Goal: Task Accomplishment & Management: Manage account settings

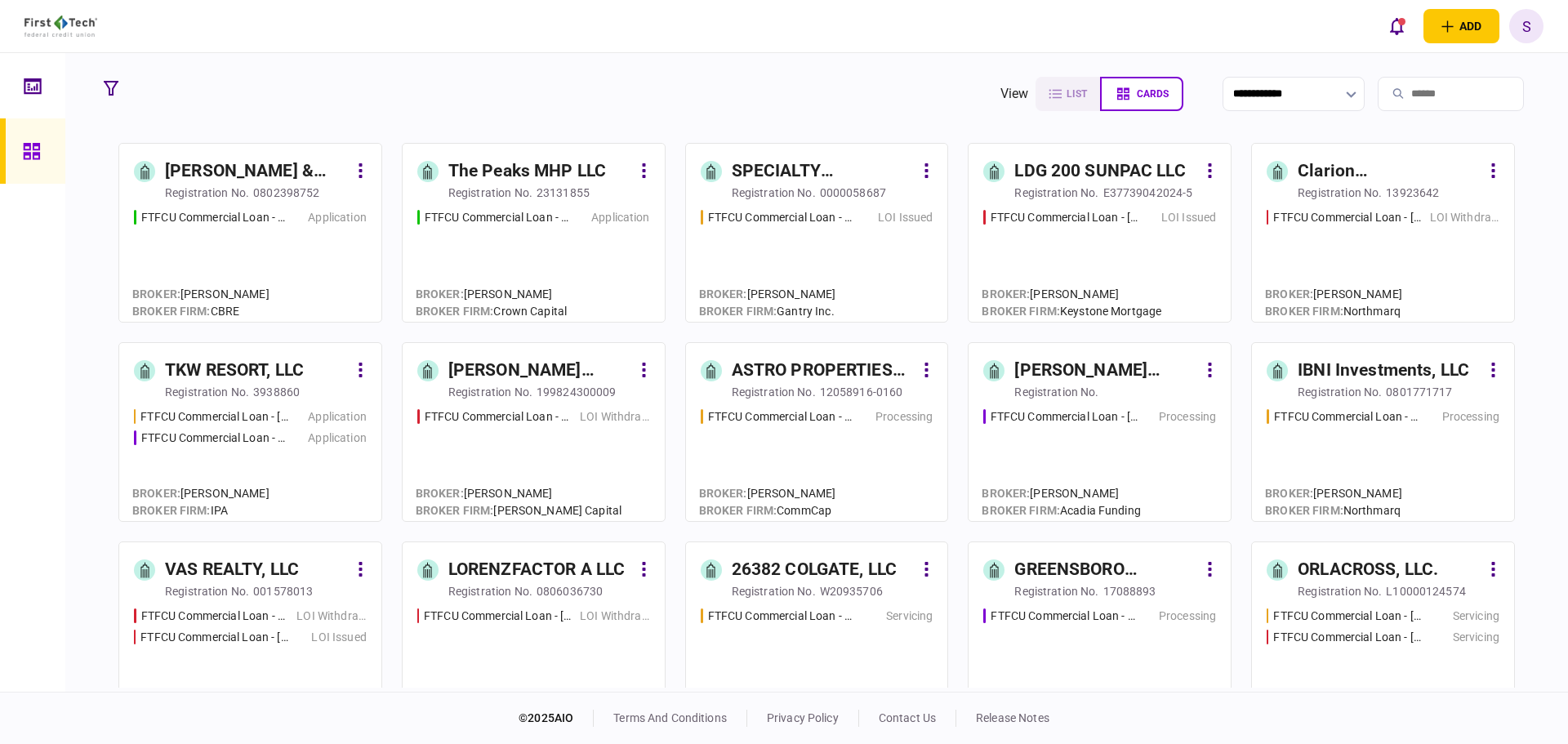
click at [509, 261] on div "FTFCU Commercial Loan - [STREET_ADDRESS] Application" at bounding box center [533, 259] width 232 height 99
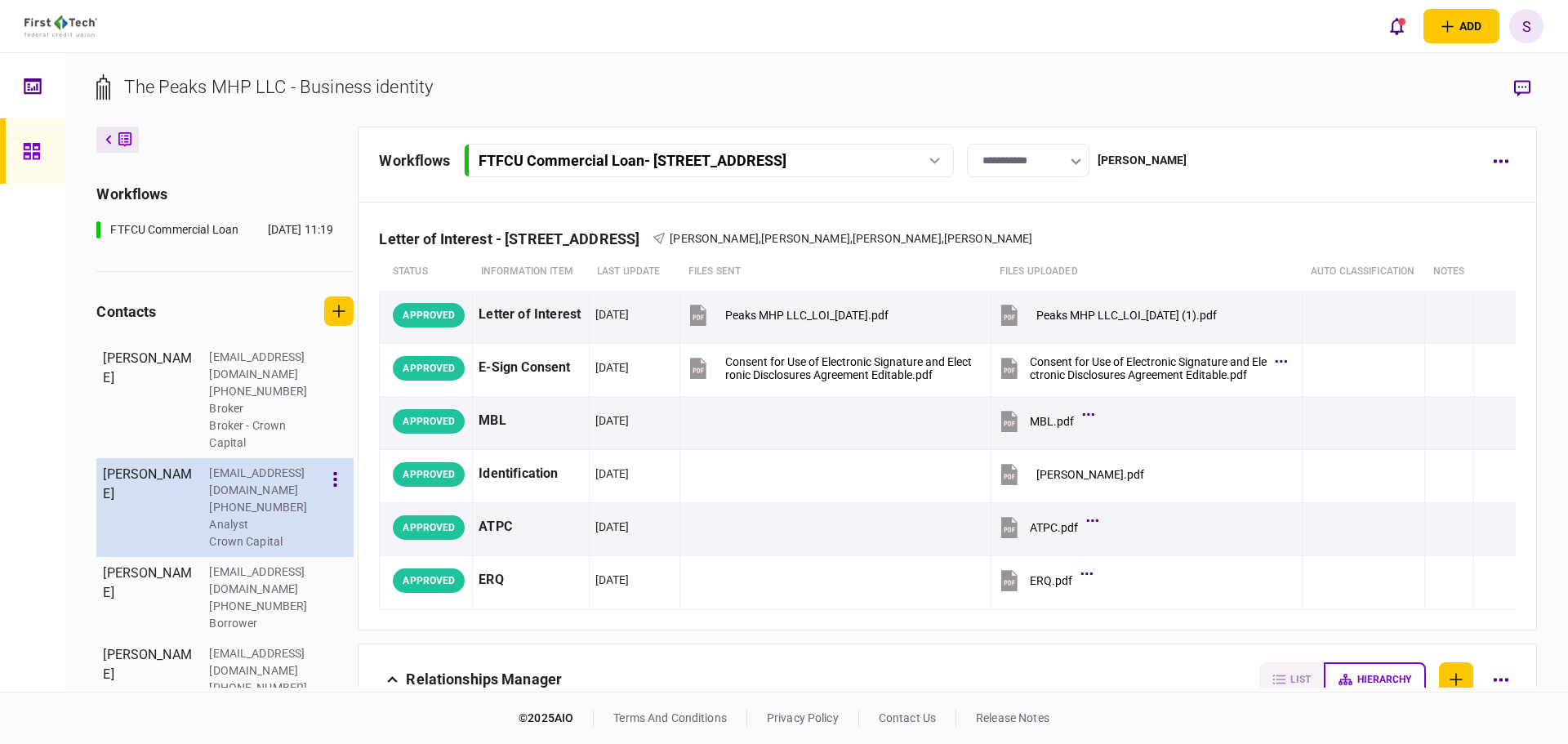
scroll to position [331, 0]
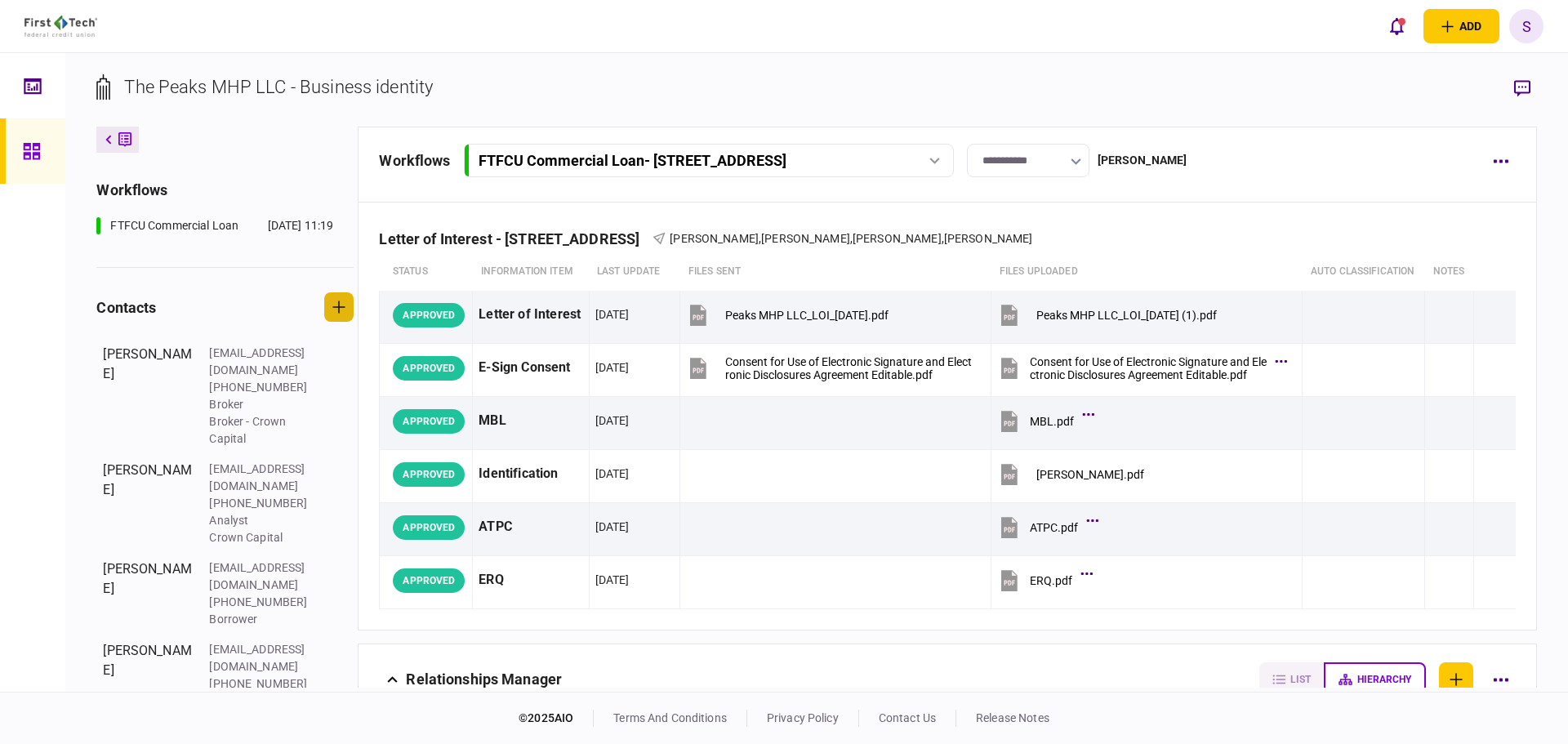
click at [354, 322] on button "button" at bounding box center [339, 308] width 30 height 30
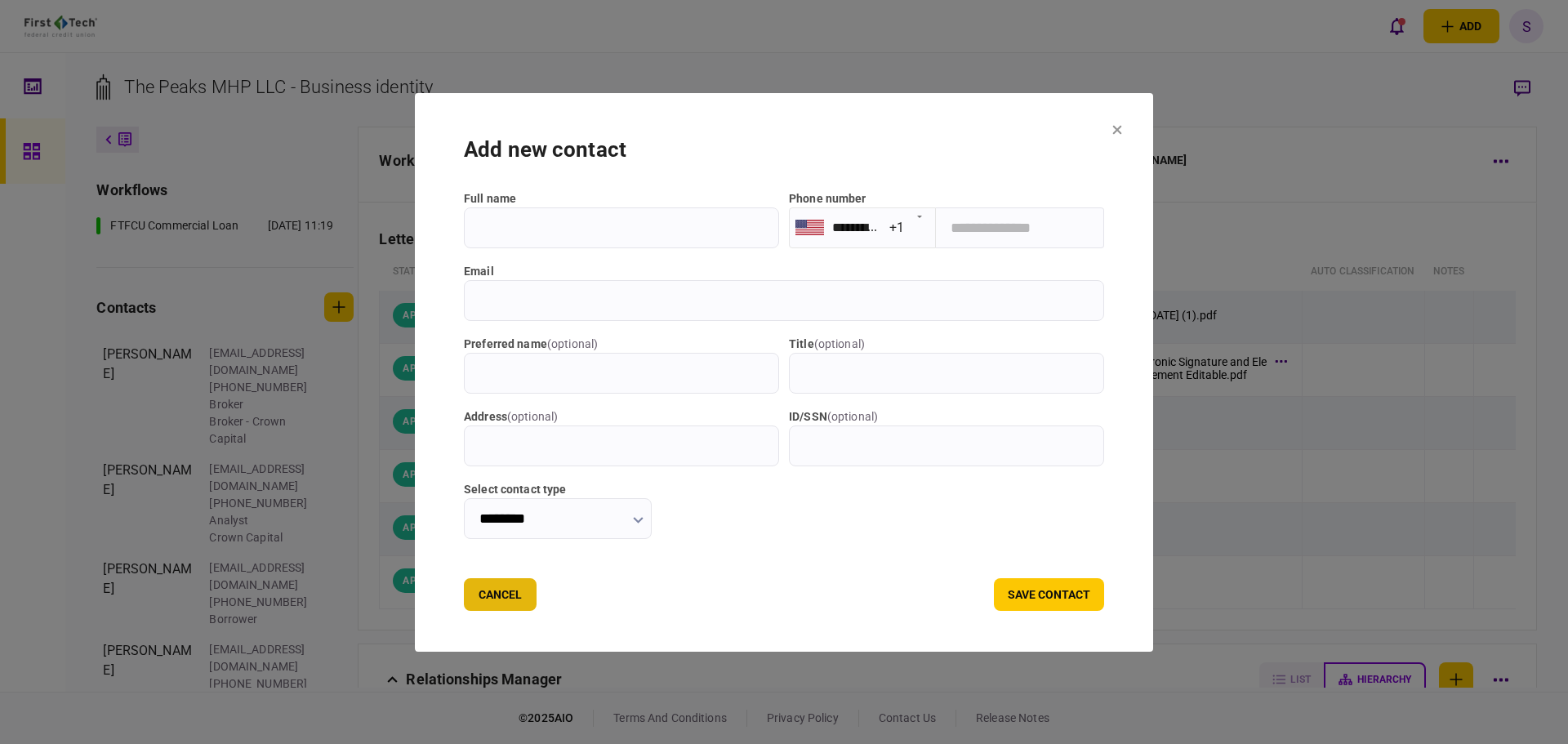
click at [489, 598] on button "Cancel" at bounding box center [500, 595] width 73 height 33
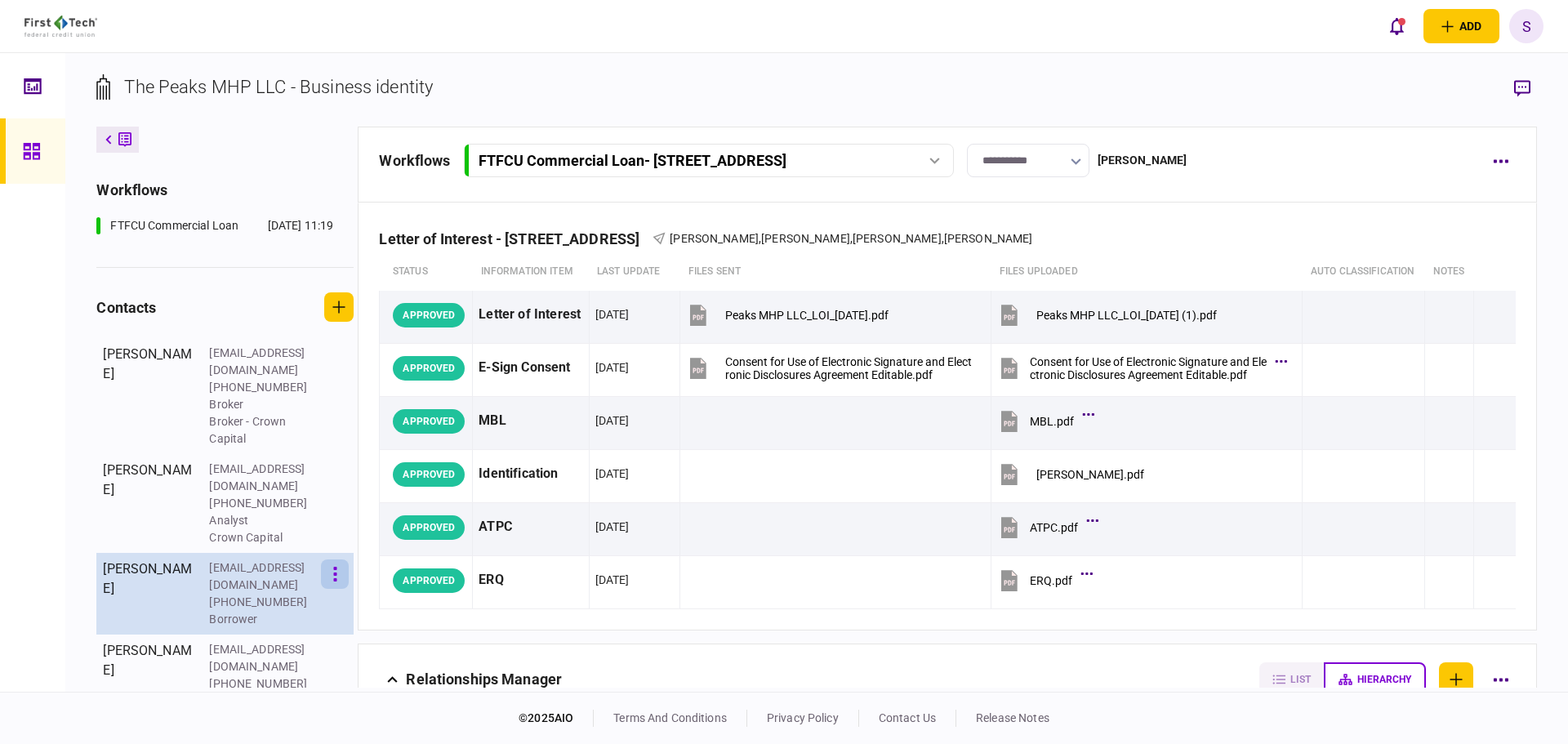
click at [337, 576] on icon "button" at bounding box center [335, 574] width 4 height 16
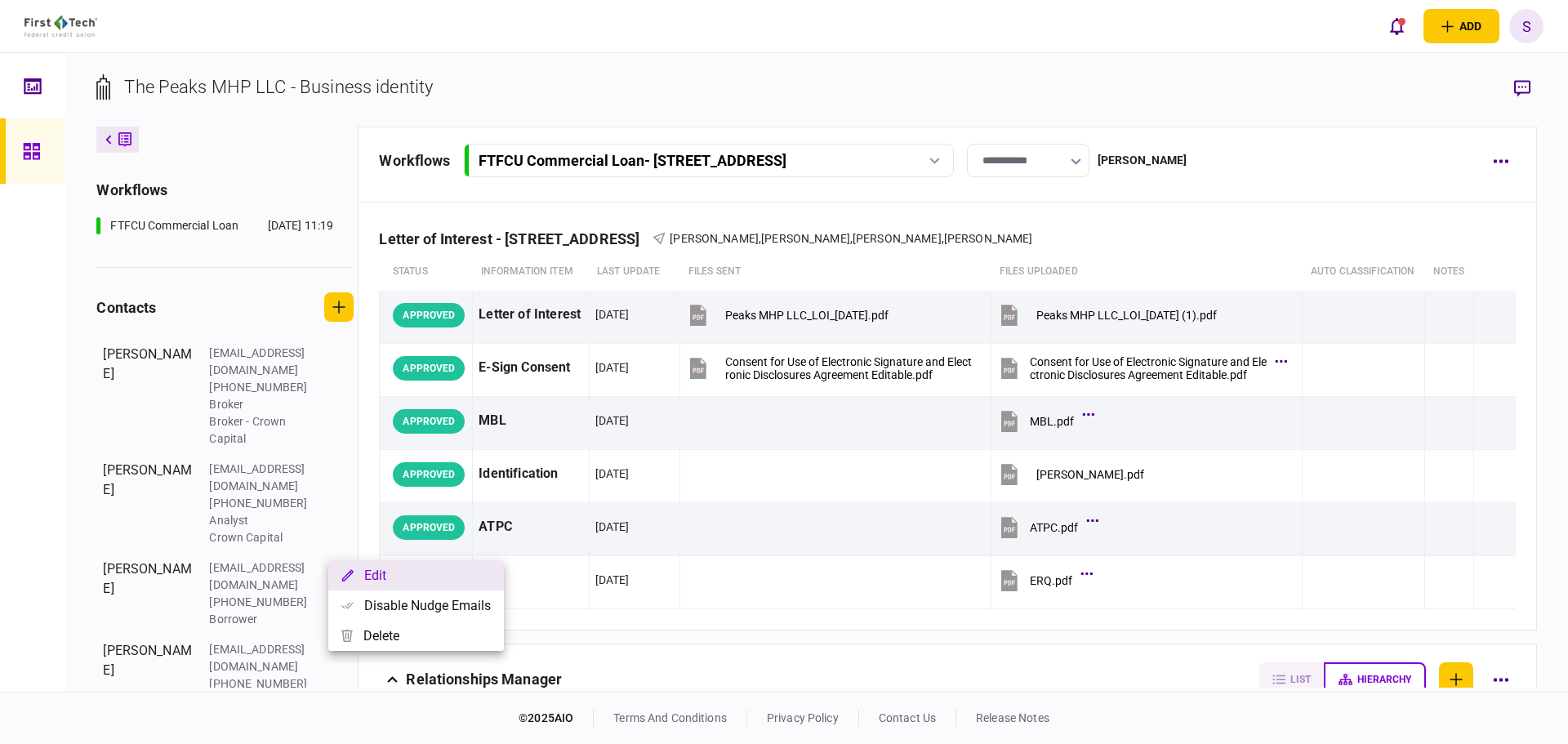
click at [378, 580] on button "Edit" at bounding box center [415, 575] width 176 height 31
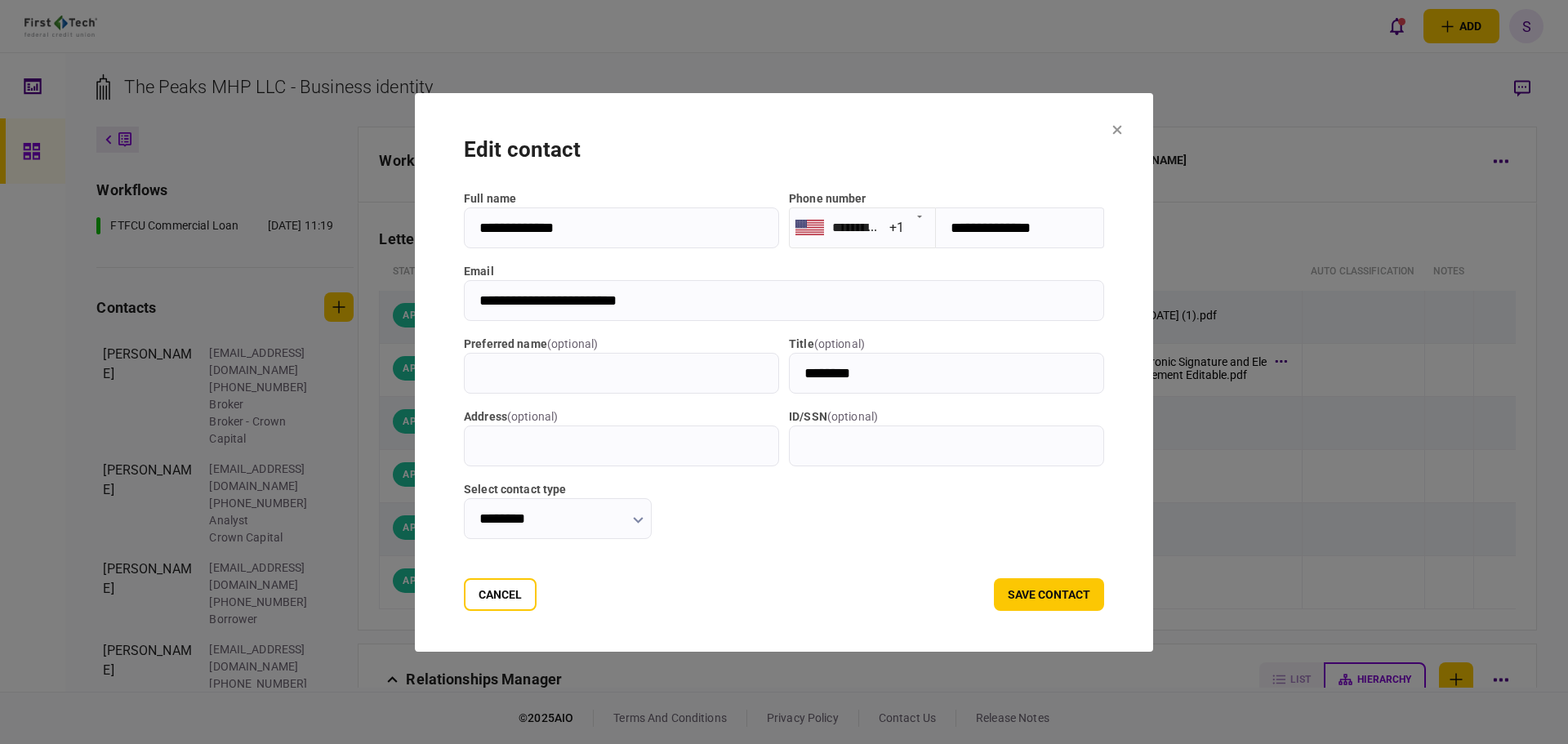
drag, startPoint x: 650, startPoint y: 298, endPoint x: 419, endPoint y: 289, distance: 231.2
click at [419, 289] on section "**********" at bounding box center [783, 372] width 738 height 558
click at [471, 603] on button "Cancel" at bounding box center [500, 595] width 73 height 33
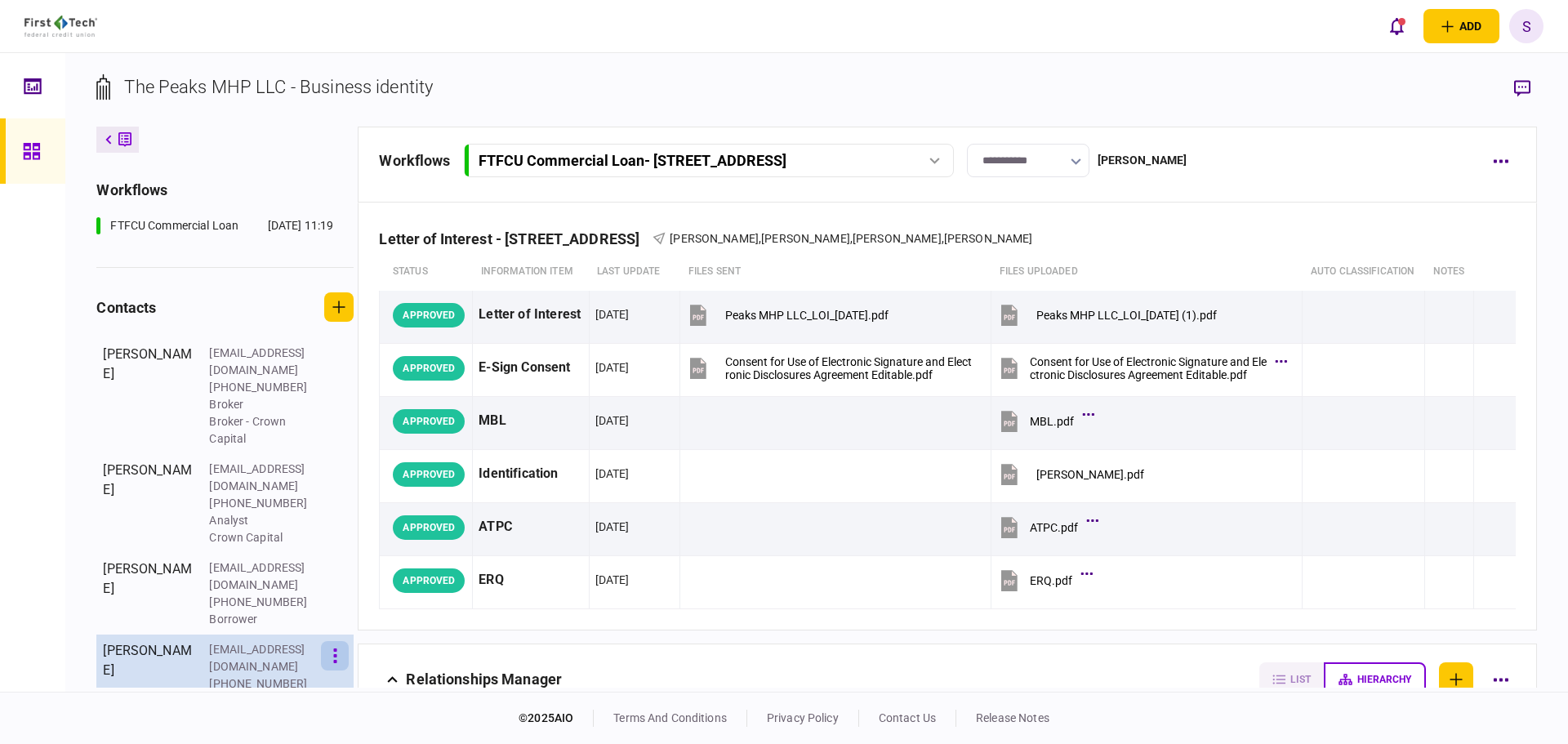
click at [345, 642] on button "button" at bounding box center [335, 657] width 28 height 30
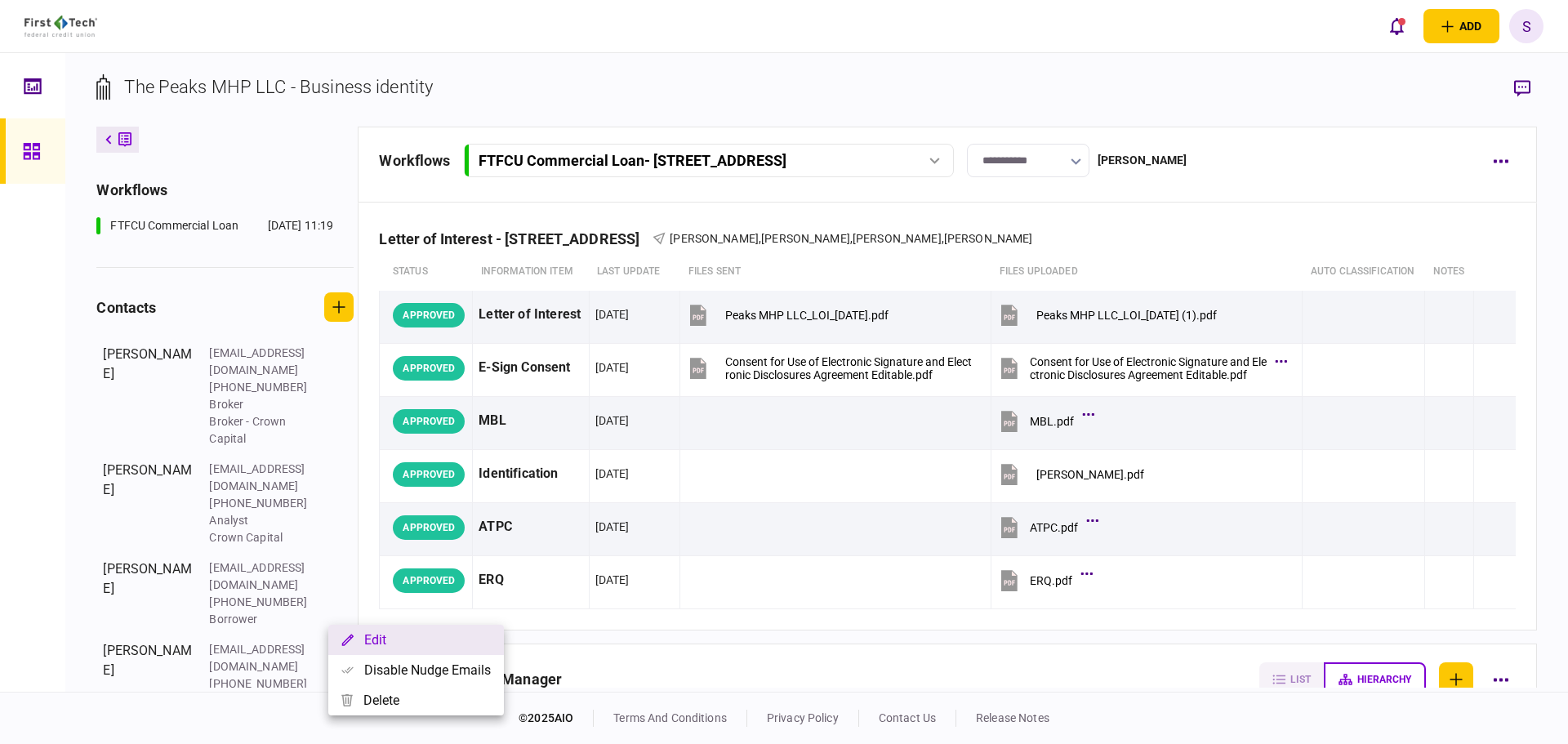
click at [383, 646] on button "Edit" at bounding box center [415, 640] width 176 height 31
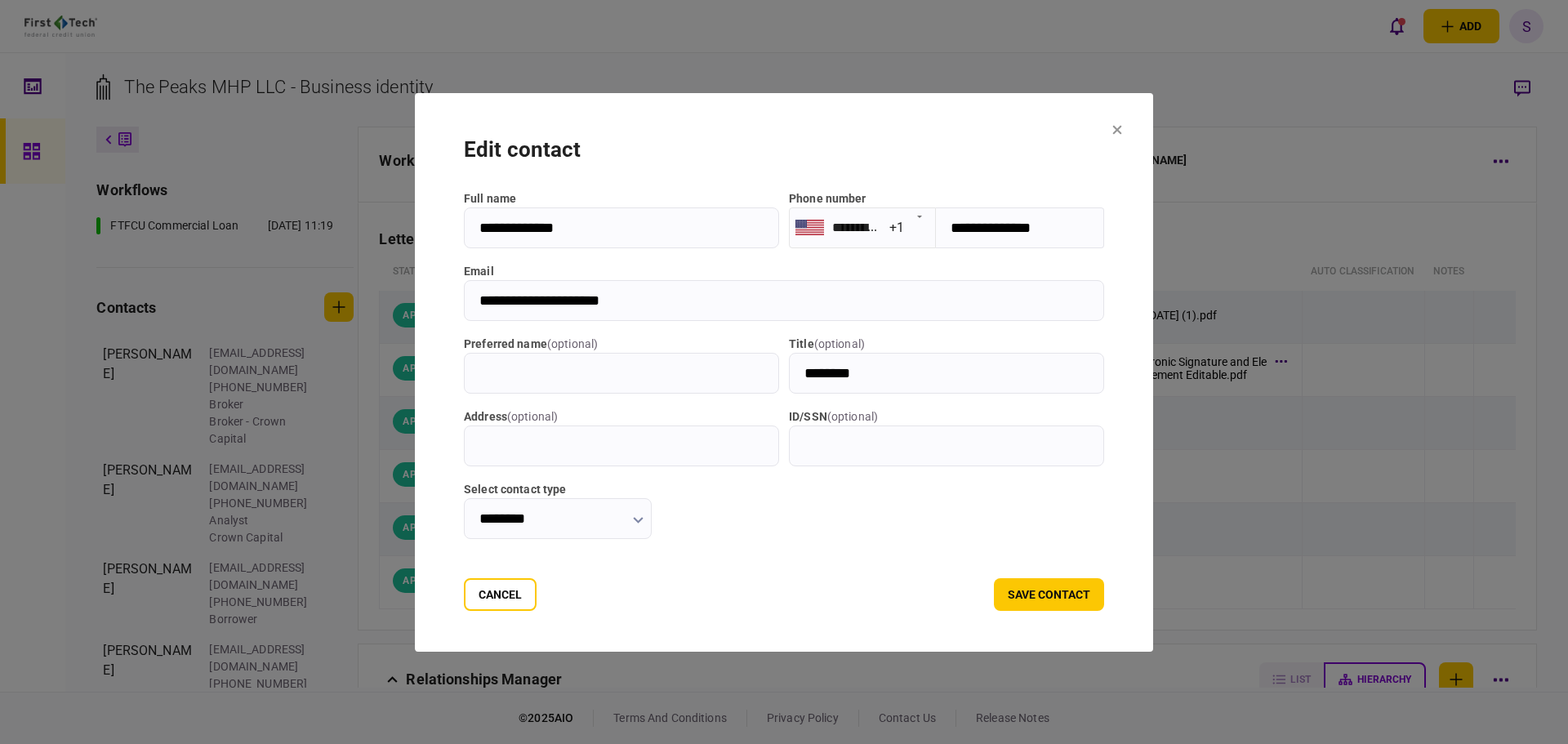
drag, startPoint x: 627, startPoint y: 304, endPoint x: 423, endPoint y: 304, distance: 204.0
click at [423, 304] on section "**********" at bounding box center [783, 372] width 738 height 558
click at [464, 606] on button "Cancel" at bounding box center [500, 595] width 73 height 33
